Goal: Task Accomplishment & Management: Use online tool/utility

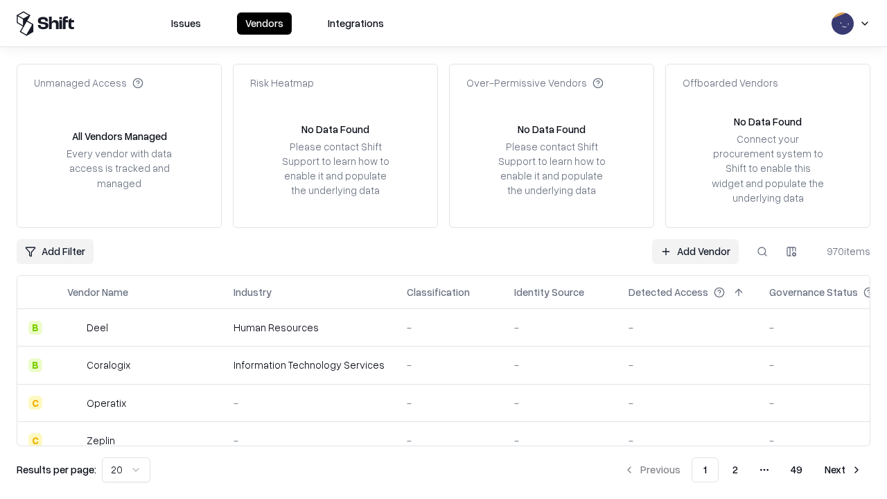
click at [695, 251] on link "Add Vendor" at bounding box center [695, 251] width 87 height 25
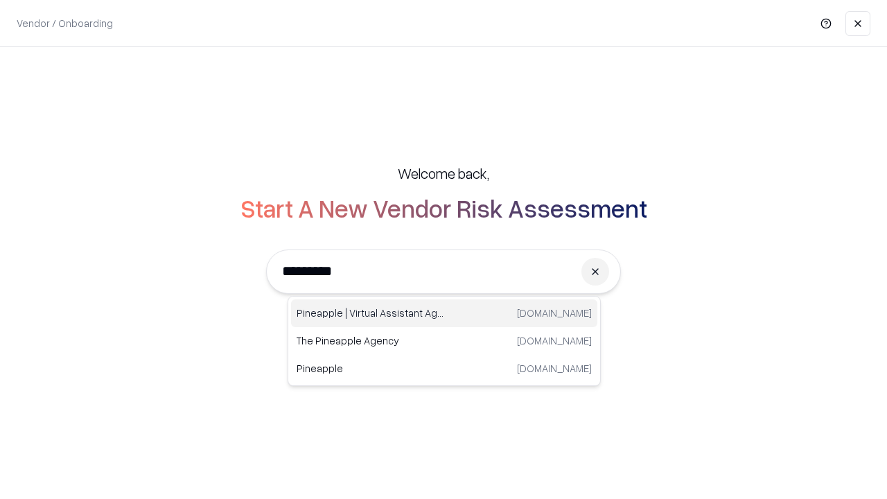
click at [444, 313] on div "Pineapple | Virtual Assistant Agency trypineapple.com" at bounding box center [444, 313] width 306 height 28
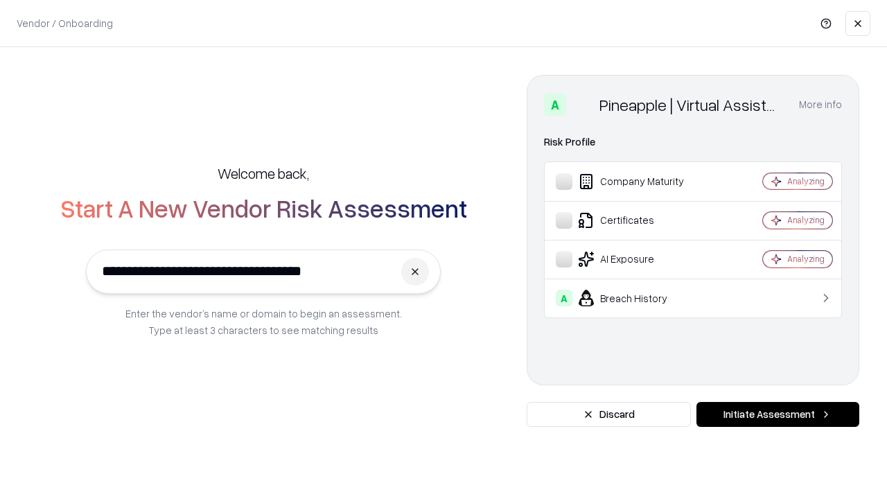
type input "**********"
click at [778, 414] on button "Initiate Assessment" at bounding box center [778, 414] width 163 height 25
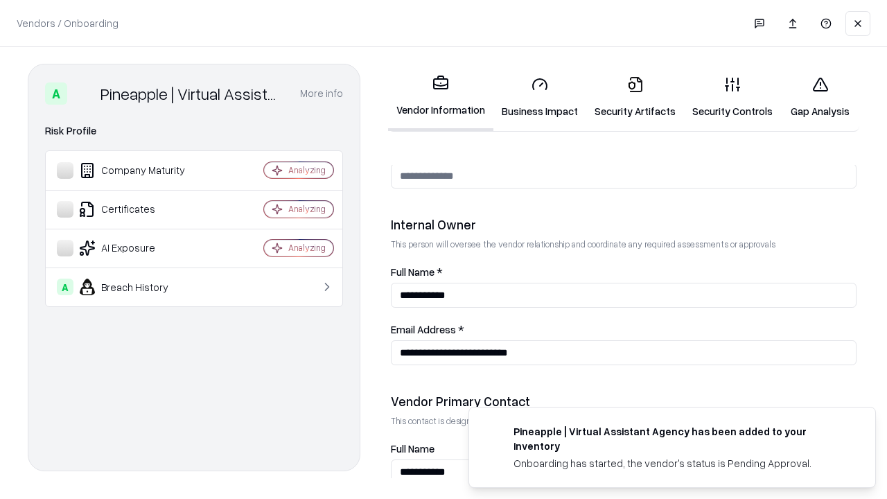
scroll to position [718, 0]
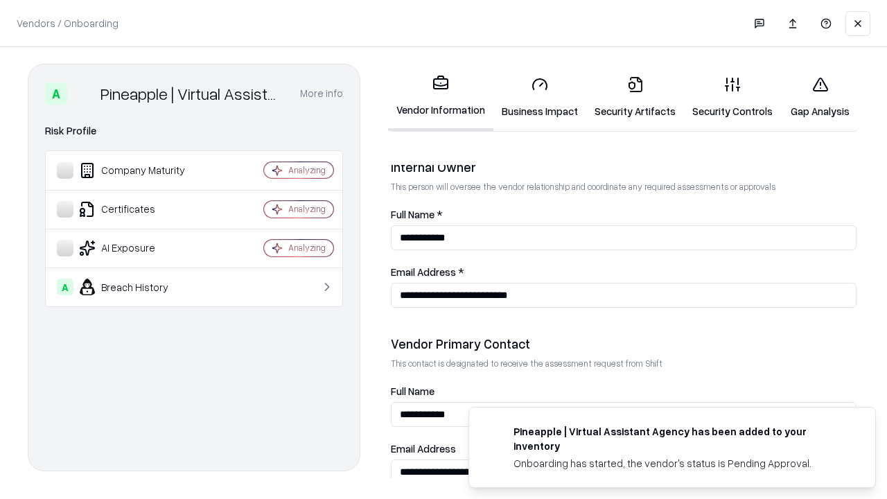
click at [540, 97] on link "Business Impact" at bounding box center [540, 97] width 93 height 64
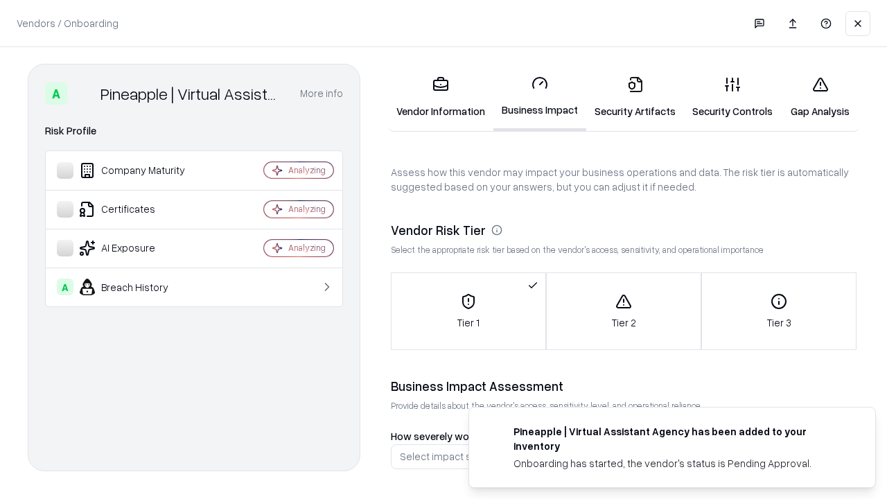
click at [635, 97] on link "Security Artifacts" at bounding box center [635, 97] width 98 height 64
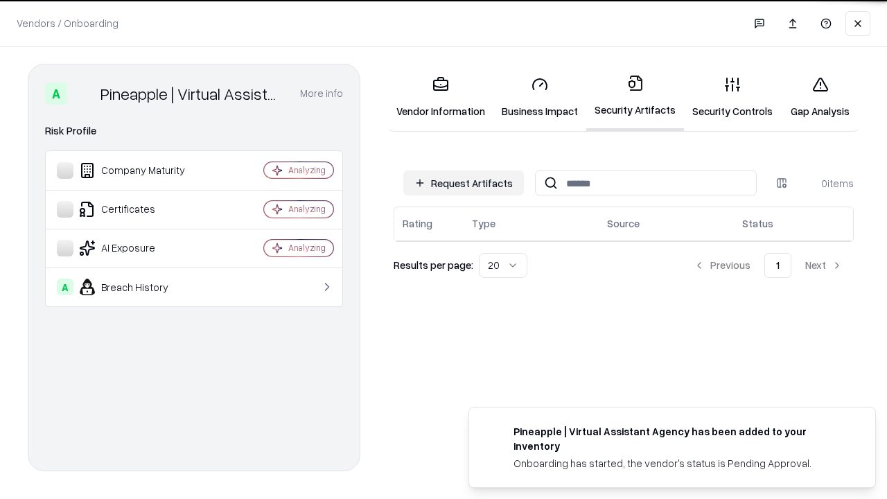
click at [464, 183] on button "Request Artifacts" at bounding box center [463, 183] width 121 height 25
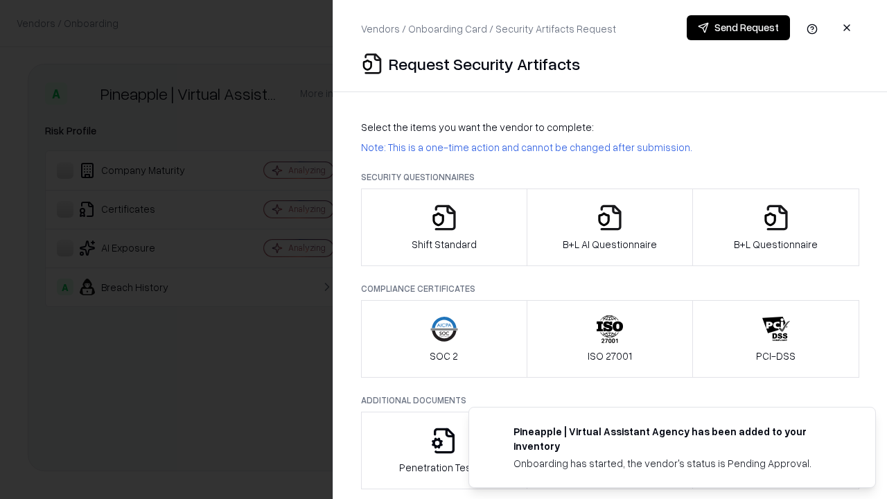
click at [444, 227] on icon "button" at bounding box center [444, 218] width 28 height 28
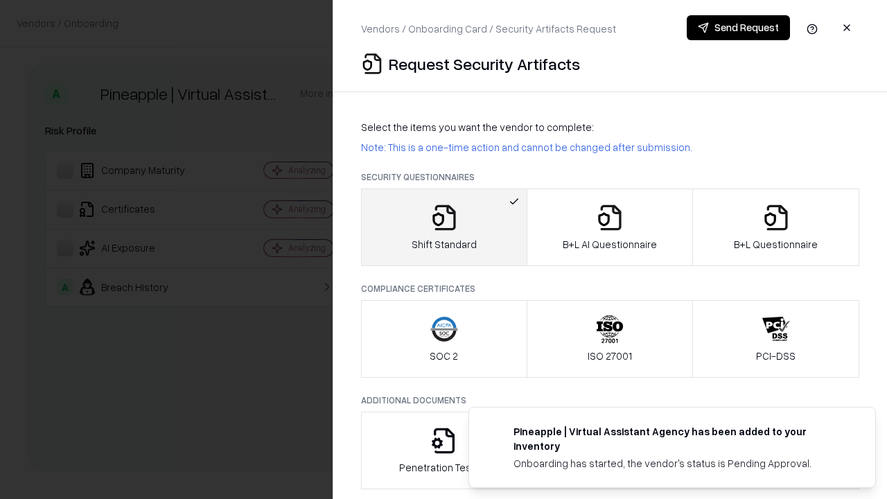
click at [738, 28] on button "Send Request" at bounding box center [738, 27] width 103 height 25
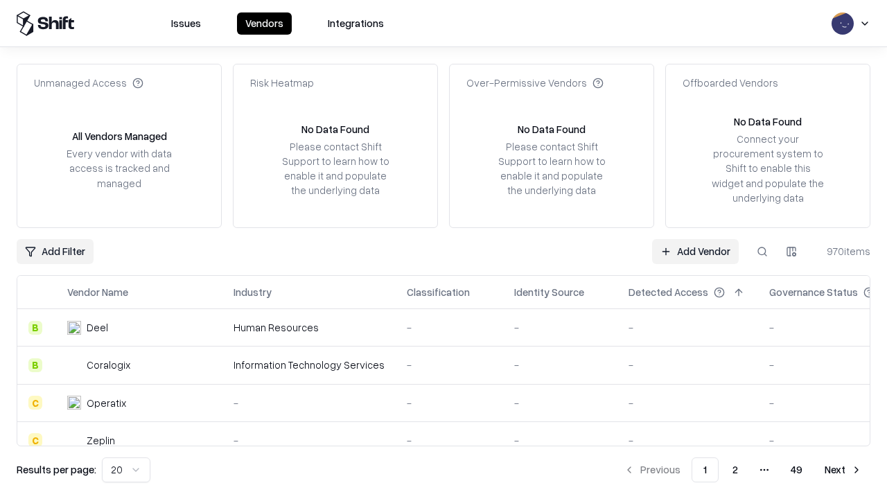
click at [762, 251] on button at bounding box center [762, 251] width 25 height 25
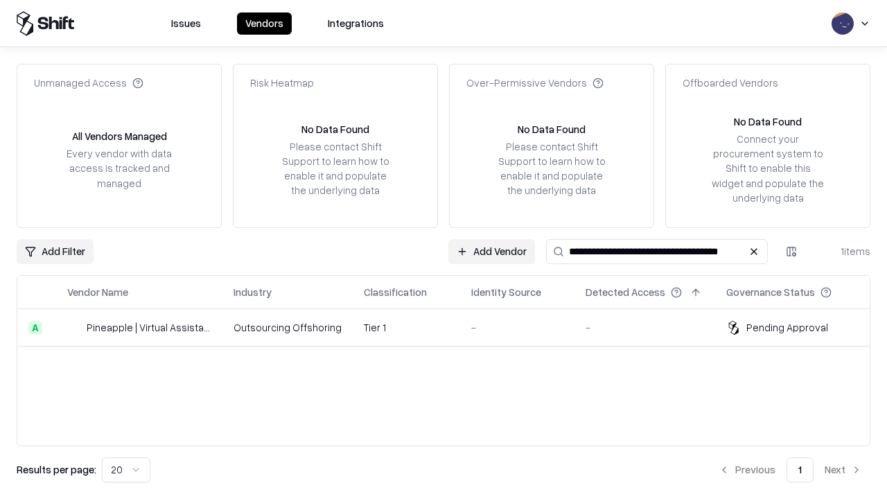
type input "**********"
click at [452, 327] on td "Tier 1" at bounding box center [406, 327] width 107 height 37
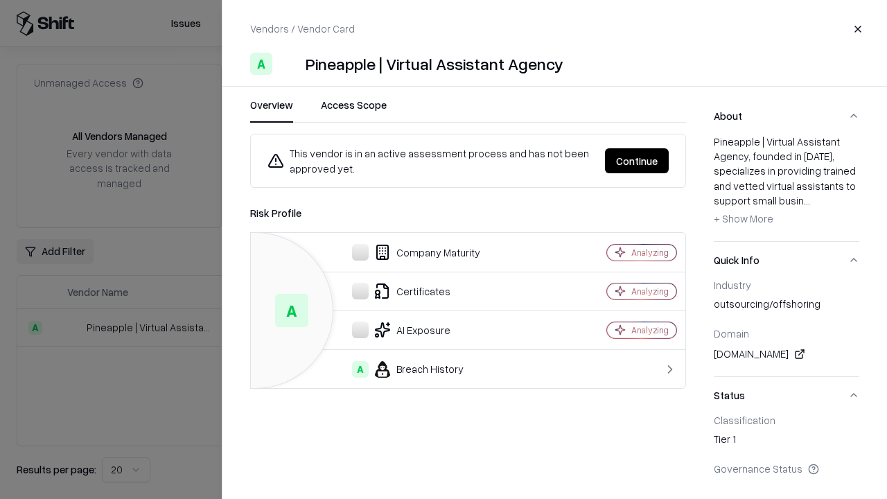
click at [637, 161] on button "Continue" at bounding box center [637, 160] width 64 height 25
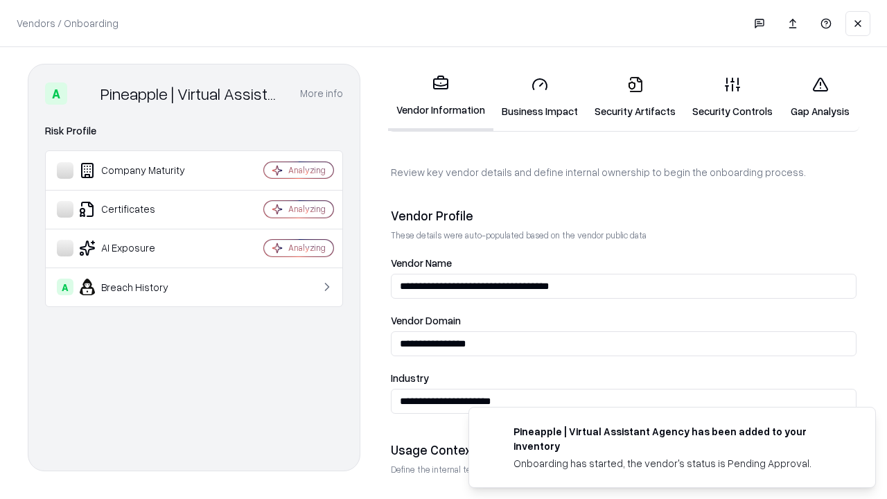
click at [635, 97] on link "Security Artifacts" at bounding box center [635, 97] width 98 height 64
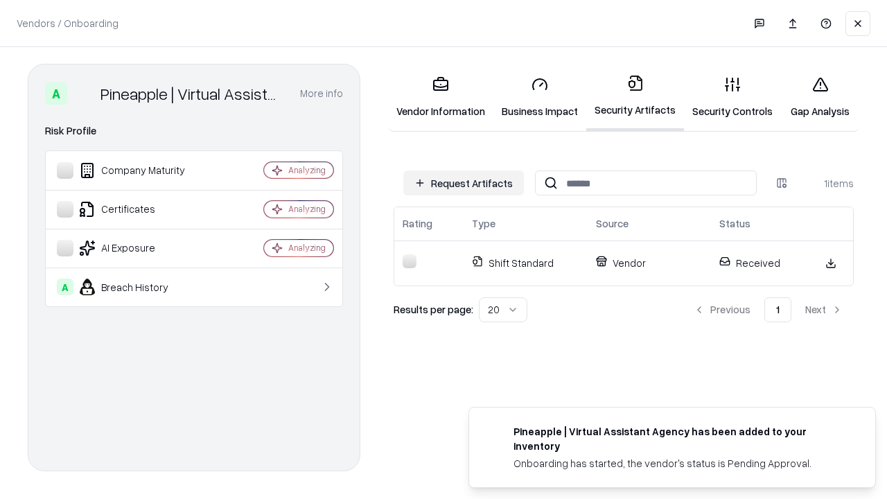
click at [820, 97] on link "Gap Analysis" at bounding box center [820, 97] width 78 height 64
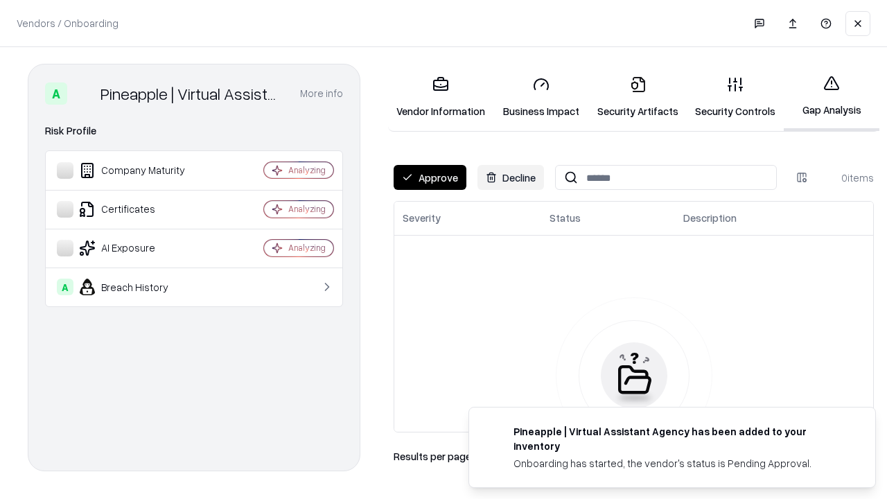
click at [430, 177] on button "Approve" at bounding box center [430, 177] width 73 height 25
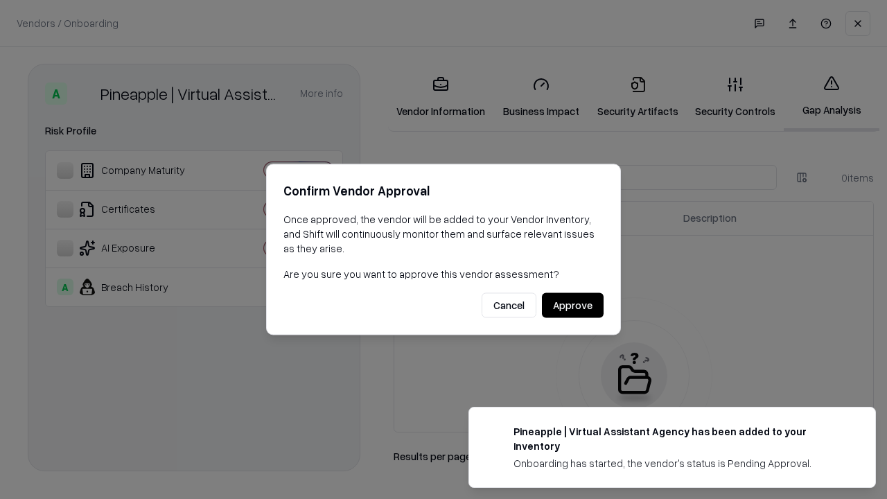
click at [573, 305] on button "Approve" at bounding box center [573, 305] width 62 height 25
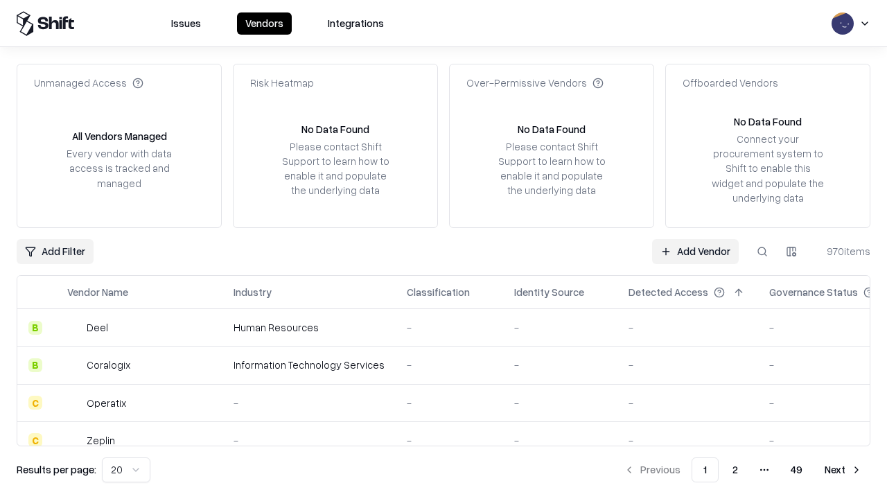
type input "**********"
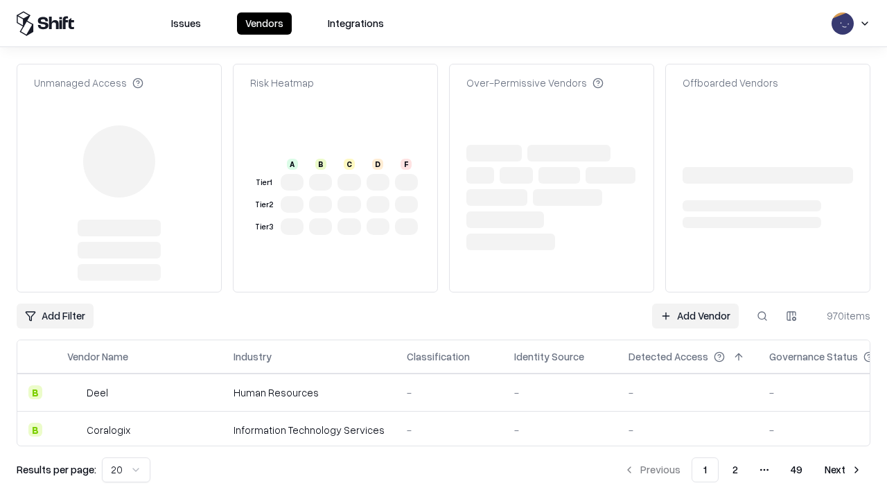
click at [695, 304] on link "Add Vendor" at bounding box center [695, 316] width 87 height 25
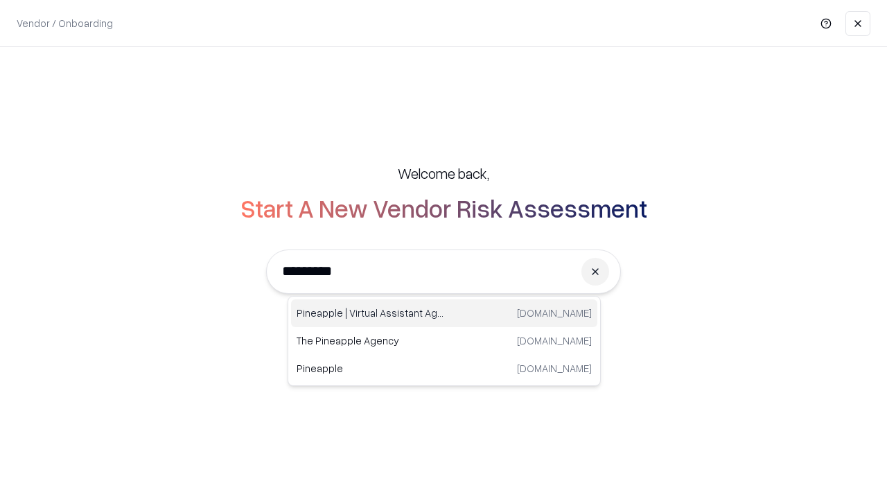
click at [444, 313] on div "Pineapple | Virtual Assistant Agency trypineapple.com" at bounding box center [444, 313] width 306 height 28
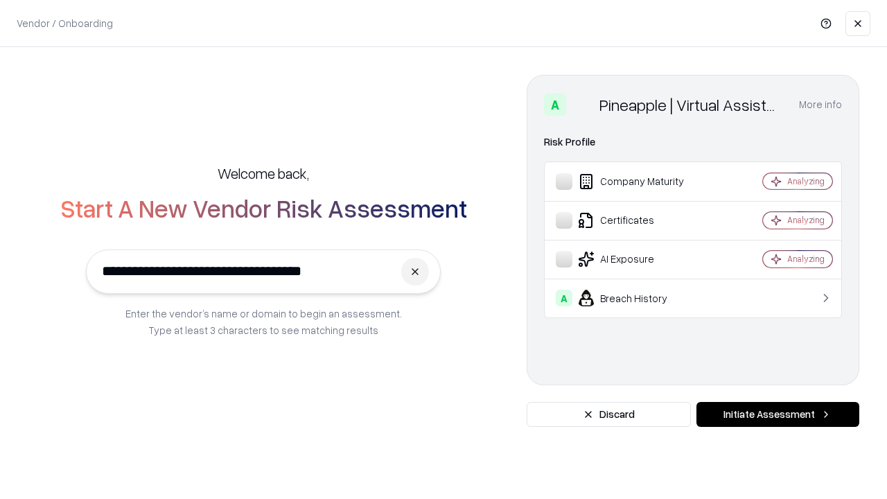
type input "**********"
click at [778, 414] on button "Initiate Assessment" at bounding box center [778, 414] width 163 height 25
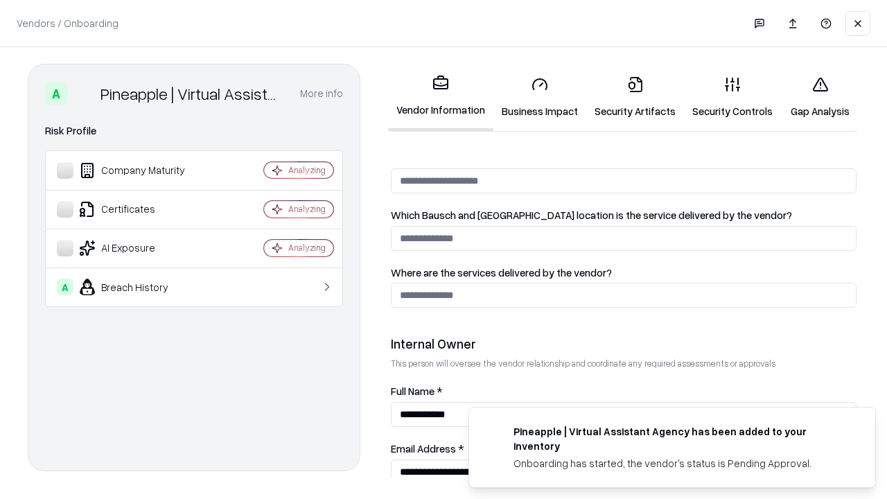
scroll to position [718, 0]
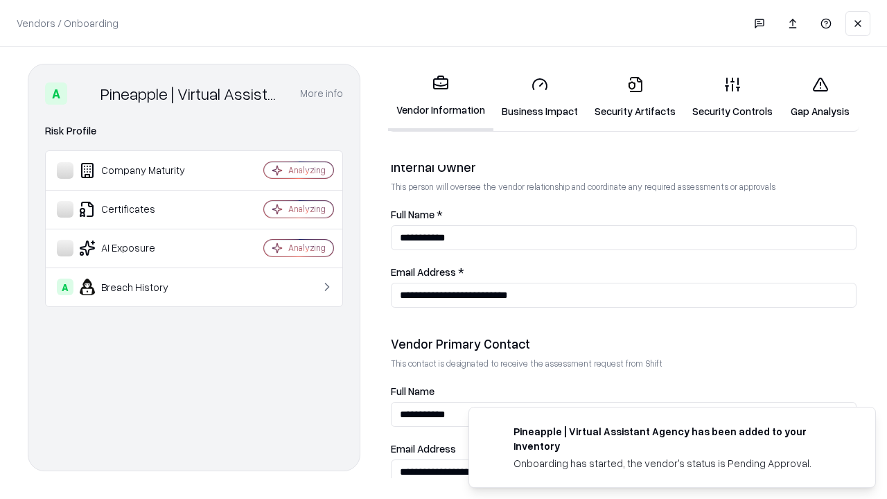
click at [820, 97] on link "Gap Analysis" at bounding box center [820, 97] width 78 height 64
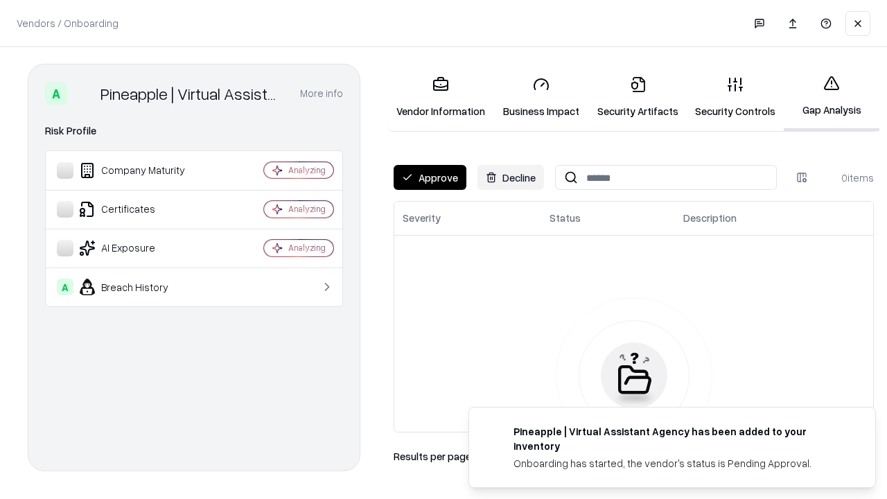
click at [430, 177] on button "Approve" at bounding box center [430, 177] width 73 height 25
